Goal: Task Accomplishment & Management: Use online tool/utility

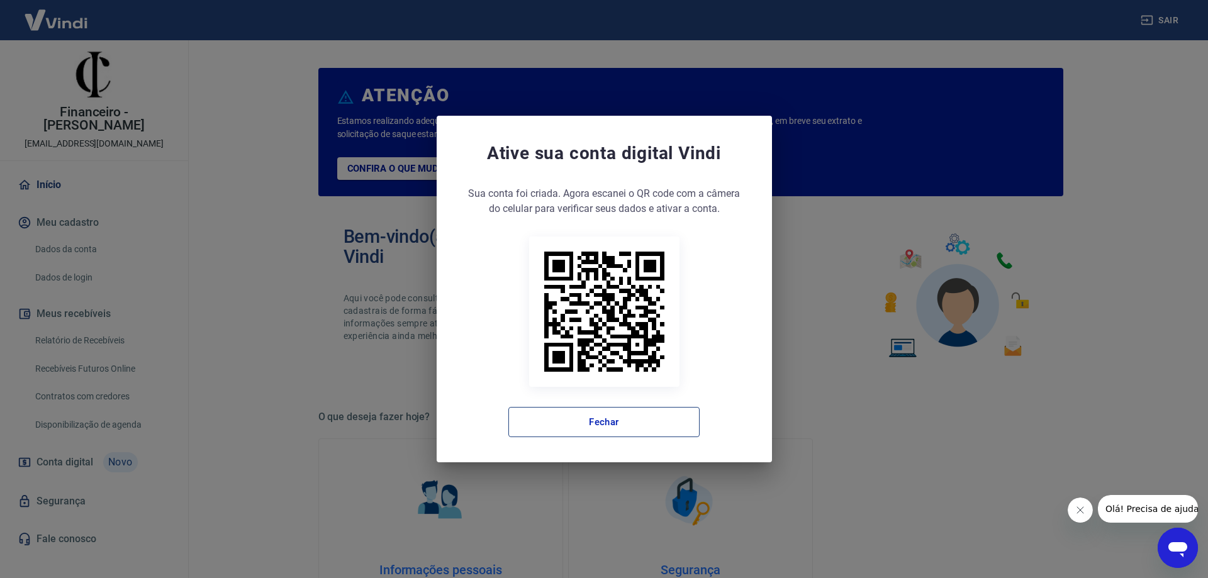
click at [613, 423] on button "Fechar" at bounding box center [603, 422] width 191 height 30
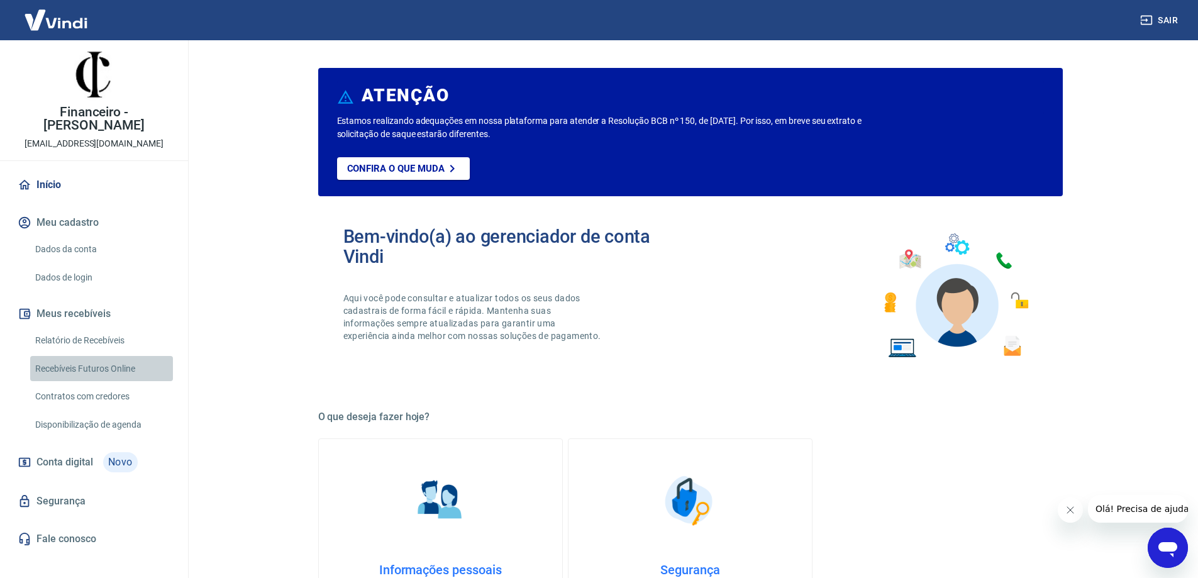
click at [116, 356] on link "Recebíveis Futuros Online" at bounding box center [101, 369] width 143 height 26
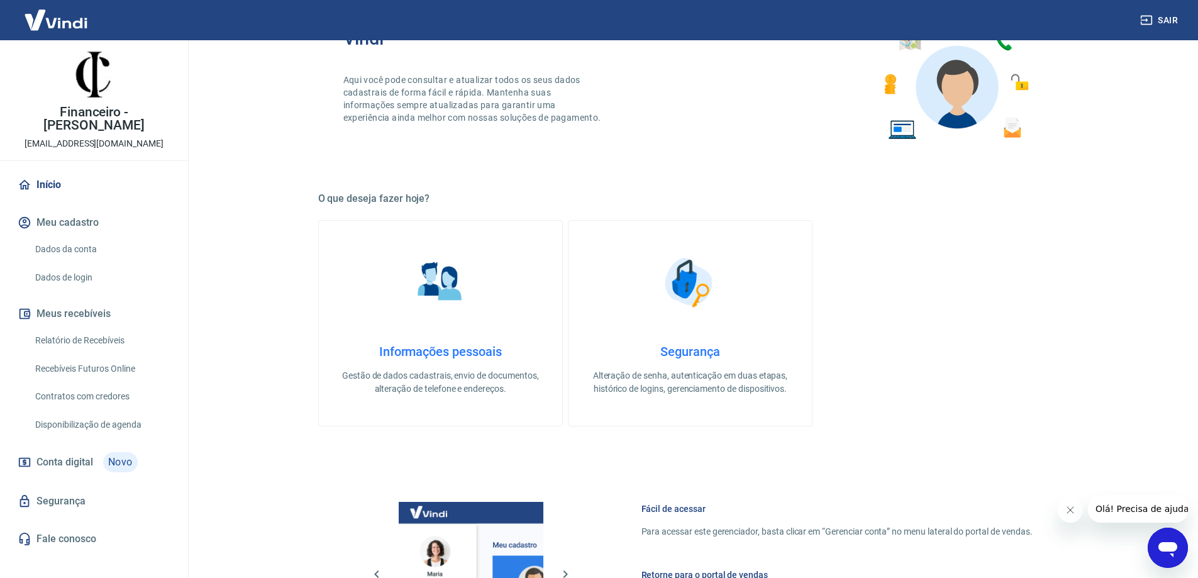
scroll to position [533, 0]
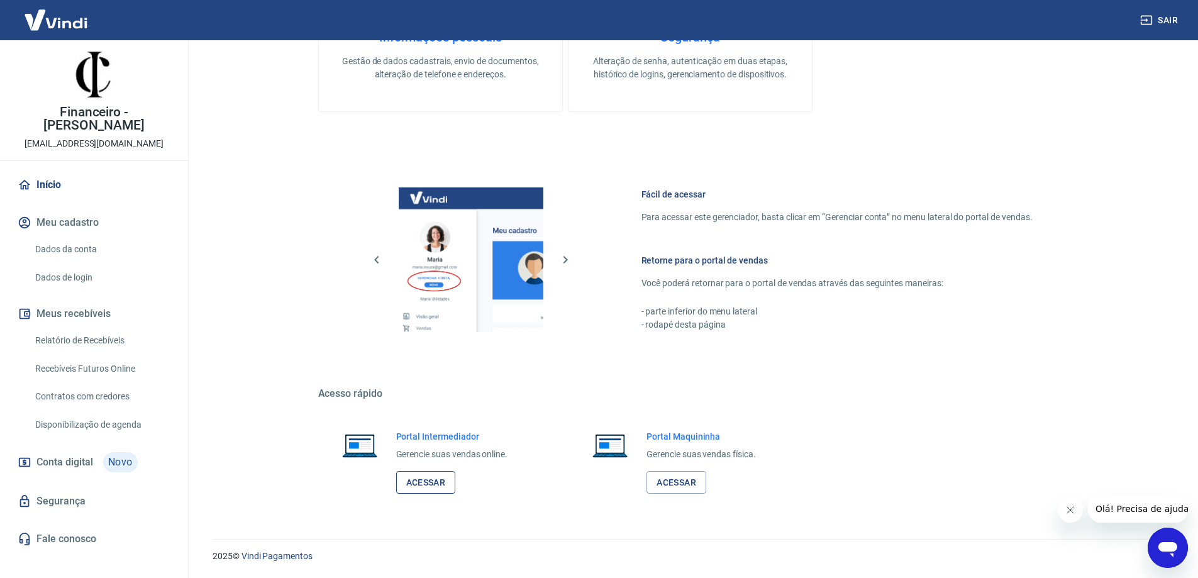
click at [430, 486] on link "Acessar" at bounding box center [426, 482] width 60 height 23
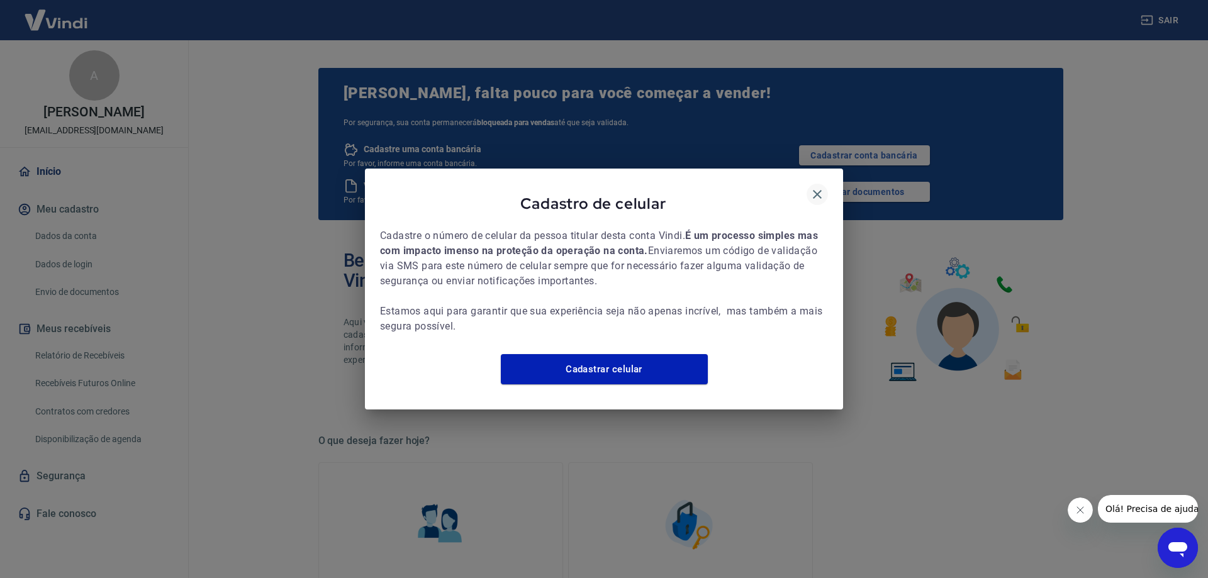
click at [817, 189] on icon "button" at bounding box center [817, 194] width 15 height 15
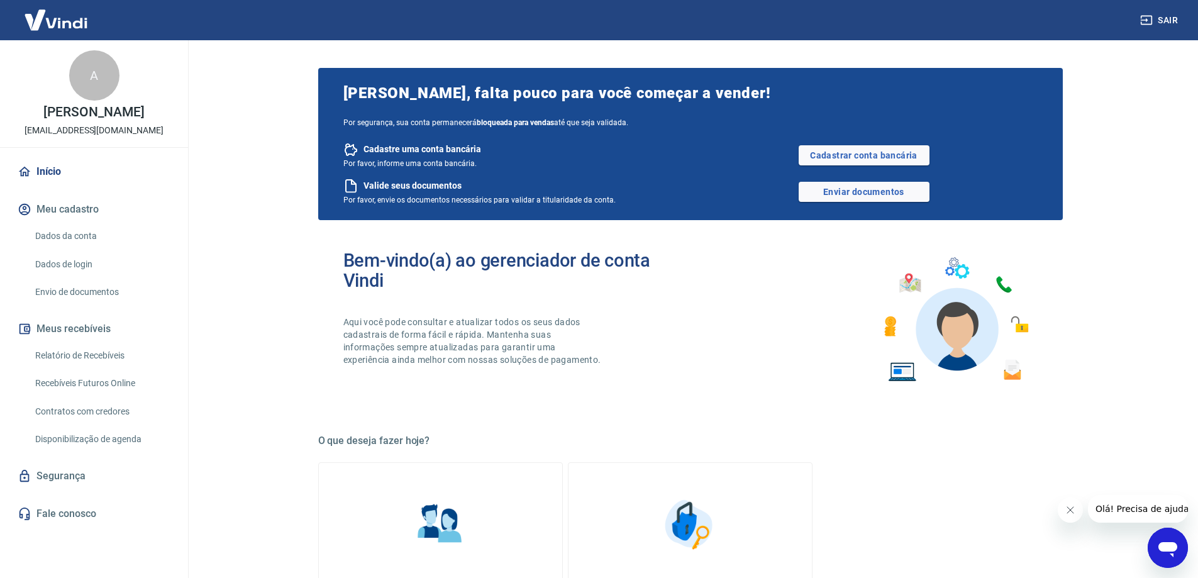
click at [146, 381] on link "Recebíveis Futuros Online" at bounding box center [101, 384] width 143 height 26
click at [119, 385] on link "Recebíveis Futuros Online" at bounding box center [101, 384] width 143 height 26
